Goal: Book appointment/travel/reservation

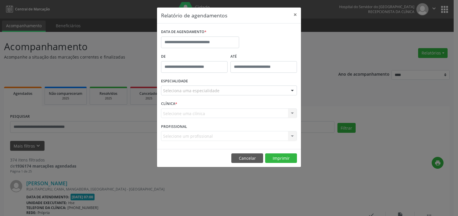
select select "*"
click at [198, 41] on input "text" at bounding box center [200, 42] width 78 height 12
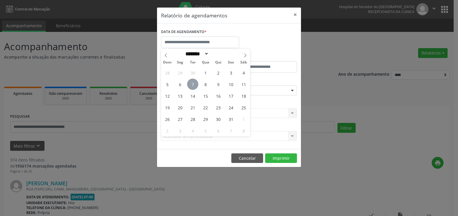
click at [194, 82] on span "7" at bounding box center [192, 83] width 11 height 11
type input "**********"
click at [206, 86] on span "8" at bounding box center [205, 83] width 11 height 11
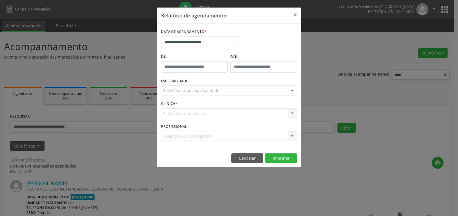
click at [225, 89] on div "Seleciona uma especialidade" at bounding box center [229, 90] width 136 height 10
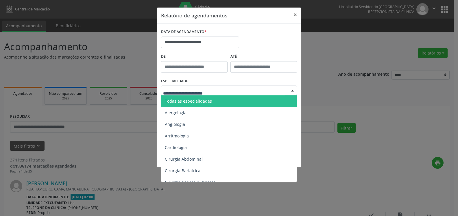
click at [214, 99] on span "Todas as especialidades" at bounding box center [229, 101] width 136 height 12
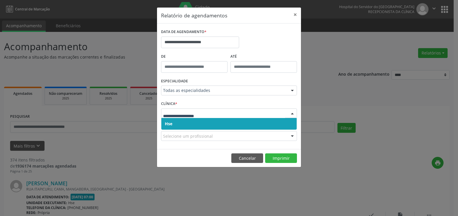
click at [206, 120] on span "Hse" at bounding box center [228, 124] width 135 height 12
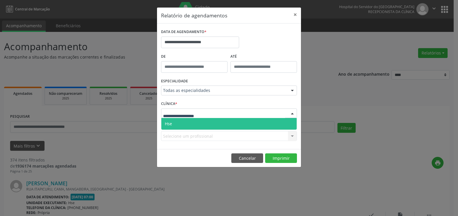
click at [206, 114] on div at bounding box center [229, 113] width 136 height 10
click at [205, 124] on span "Hse" at bounding box center [228, 124] width 135 height 12
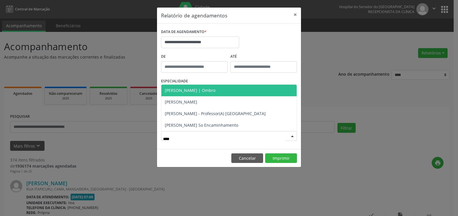
type input "*****"
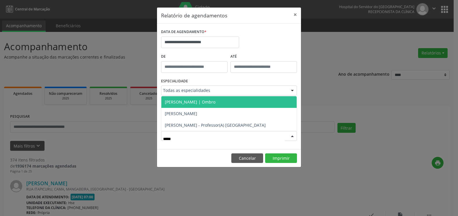
click at [201, 102] on span "[PERSON_NAME] | Ombro" at bounding box center [190, 101] width 51 height 5
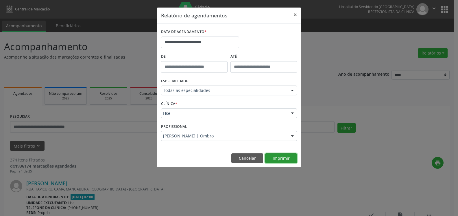
click at [278, 157] on button "Imprimir" at bounding box center [281, 158] width 32 height 10
click at [297, 14] on button "×" at bounding box center [296, 15] width 12 height 14
